Goal: Information Seeking & Learning: Find specific fact

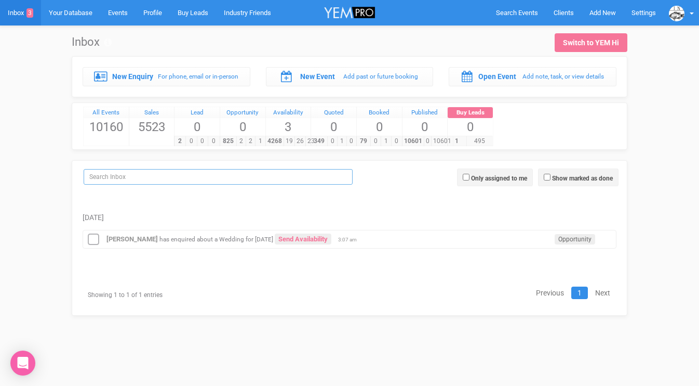
click at [164, 180] on input "search" at bounding box center [218, 177] width 269 height 16
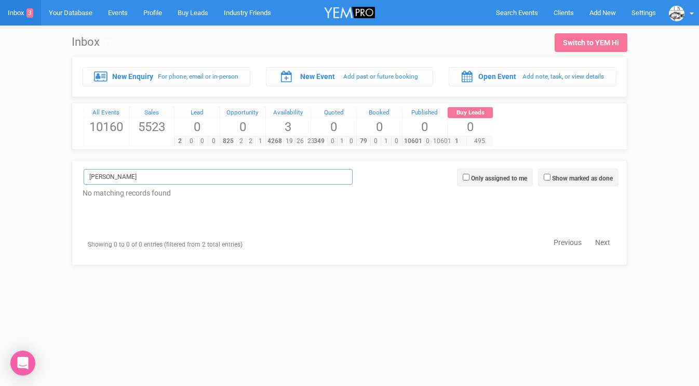
type input "Danika"
click at [527, 9] on span "Search Events" at bounding box center [517, 13] width 42 height 8
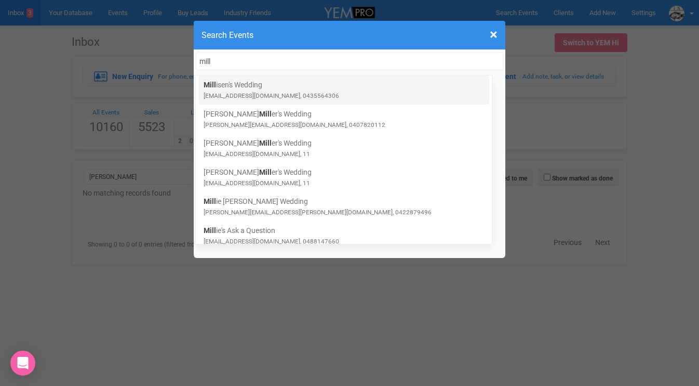
type input "mill"
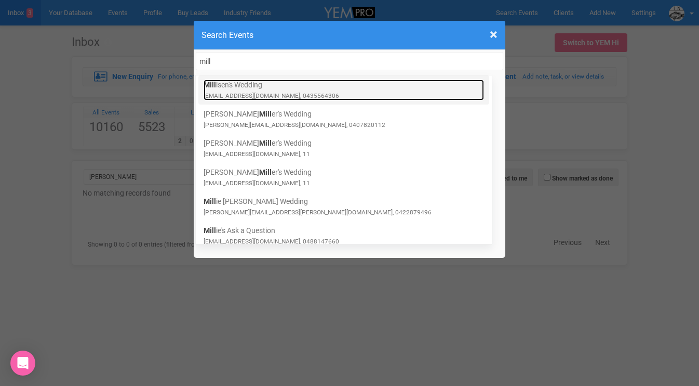
click at [225, 97] on small "mandhfraser@gmail.com, 0435564306" at bounding box center [272, 95] width 136 height 7
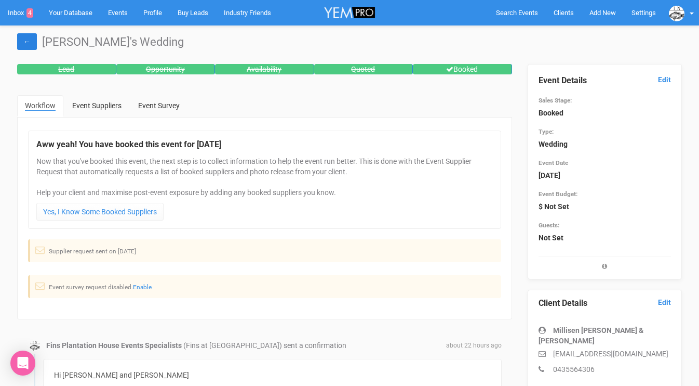
click at [26, 37] on link "←" at bounding box center [27, 41] width 20 height 17
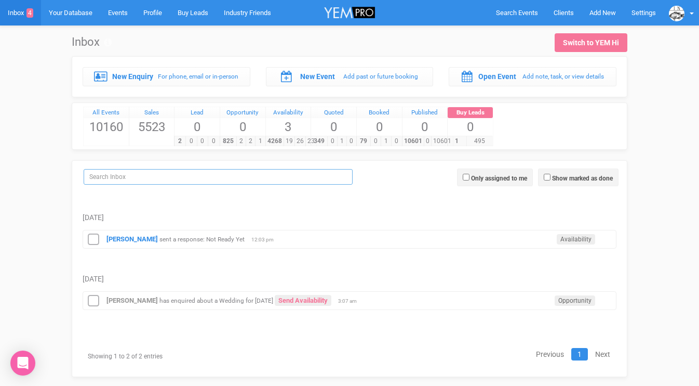
click at [184, 177] on input "search" at bounding box center [218, 177] width 269 height 16
click at [544, 179] on input "Show marked as done" at bounding box center [547, 177] width 7 height 7
checkbox input "true"
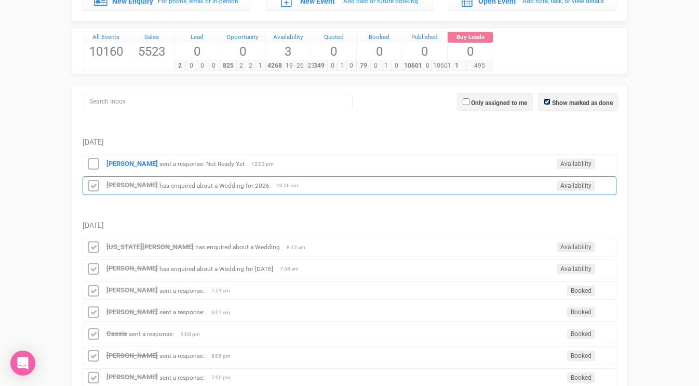
scroll to position [77, 0]
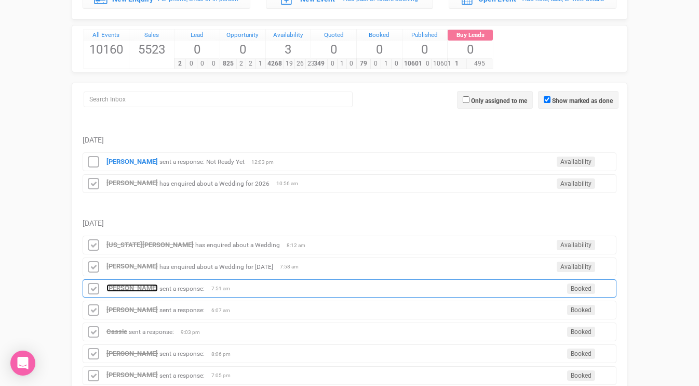
click at [127, 285] on strong "[PERSON_NAME]" at bounding box center [132, 288] width 51 height 8
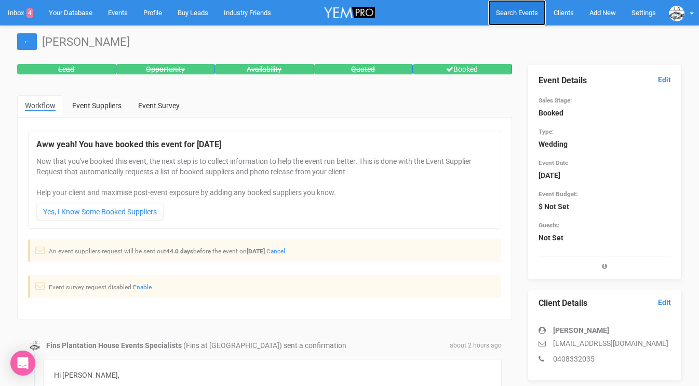
click at [504, 11] on span "Search Events" at bounding box center [517, 13] width 42 height 8
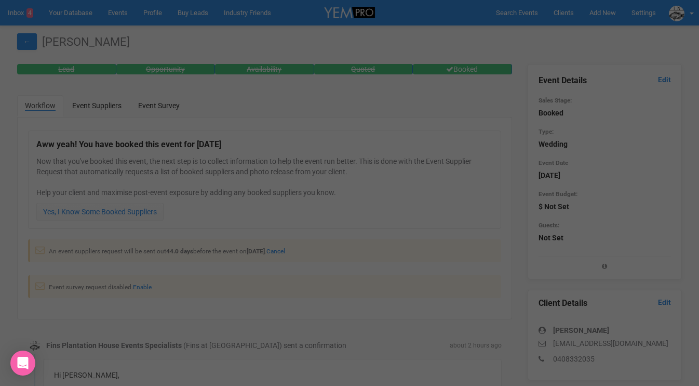
click at [14, 14] on div at bounding box center [349, 193] width 699 height 386
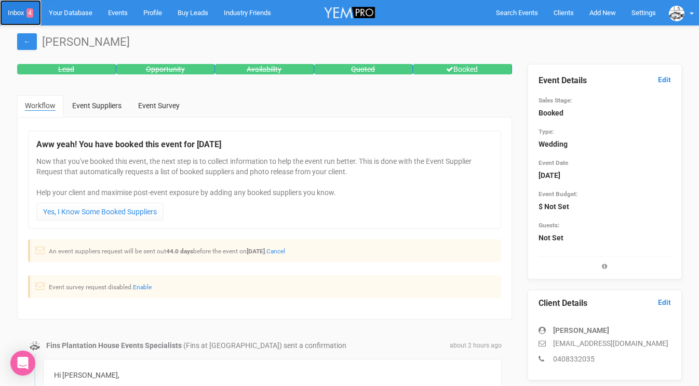
click at [14, 14] on link "Inbox 4" at bounding box center [20, 12] width 41 height 25
